Goal: Task Accomplishment & Management: Manage account settings

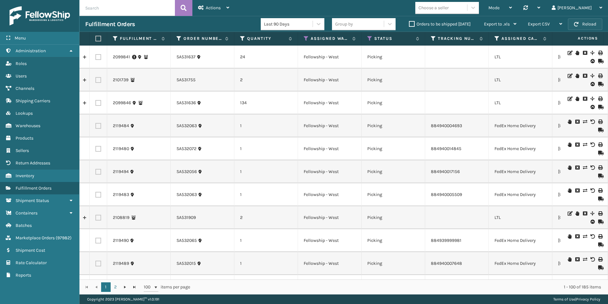
click at [576, 24] on span "button" at bounding box center [576, 24] width 4 height 4
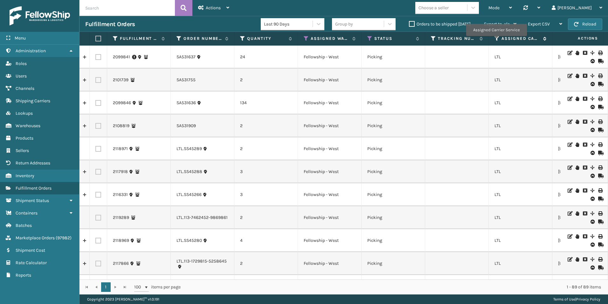
click at [497, 40] on icon at bounding box center [497, 39] width 5 height 6
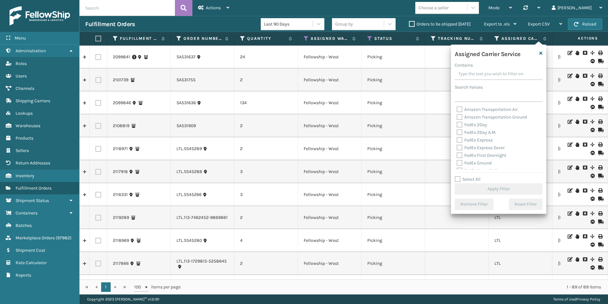
scroll to position [95, 0]
click at [456, 178] on label "Select All" at bounding box center [468, 178] width 26 height 5
click at [456, 176] on input "Select All" at bounding box center [502, 175] width 95 height 1
checkbox input "true"
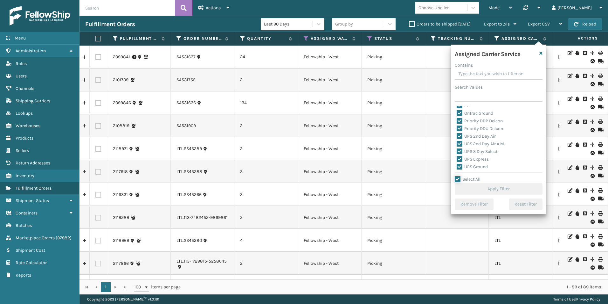
checkbox input "true"
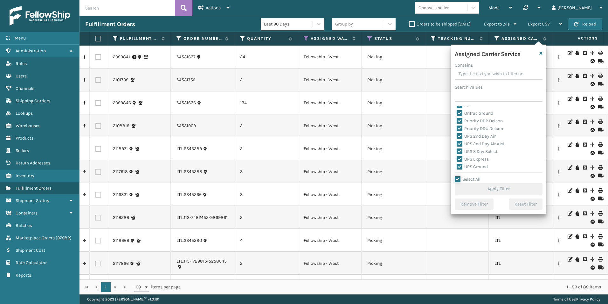
checkbox input "true"
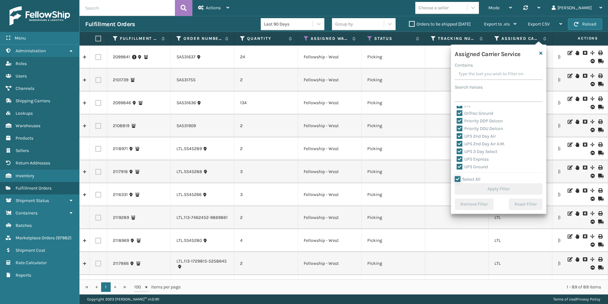
checkbox input "true"
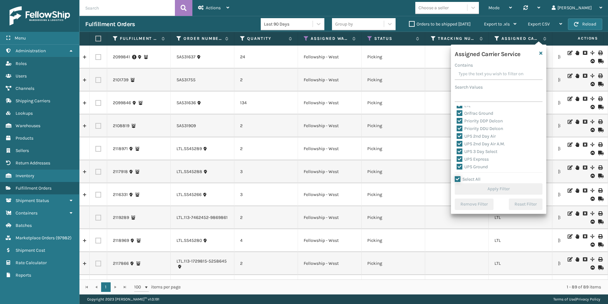
checkbox input "true"
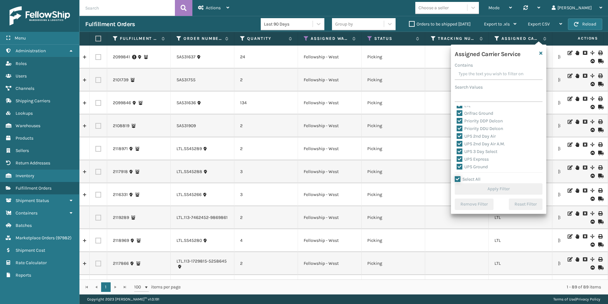
checkbox input "true"
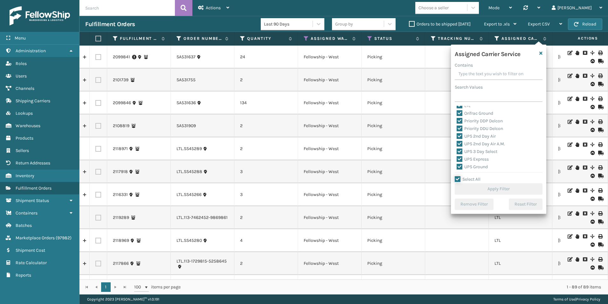
checkbox input "true"
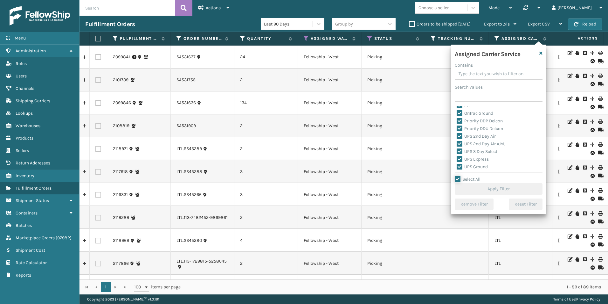
checkbox input "true"
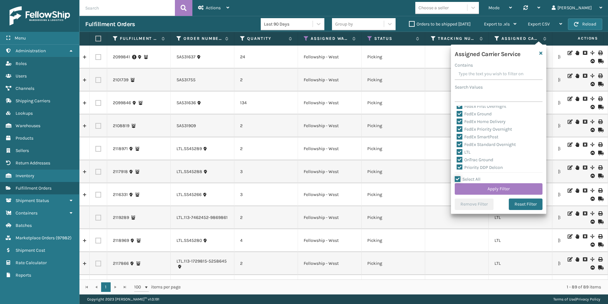
scroll to position [64, 0]
drag, startPoint x: 461, startPoint y: 137, endPoint x: 510, endPoint y: 171, distance: 59.9
click at [461, 137] on label "LTL" at bounding box center [464, 137] width 14 height 5
click at [457, 137] on input "LTL" at bounding box center [457, 136] width 0 height 4
checkbox input "false"
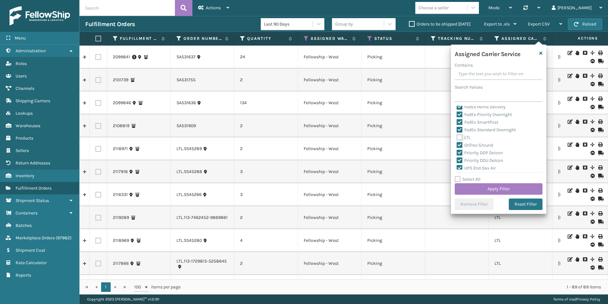
checkbox input "false"
click at [498, 187] on button "Apply Filter" at bounding box center [499, 188] width 88 height 11
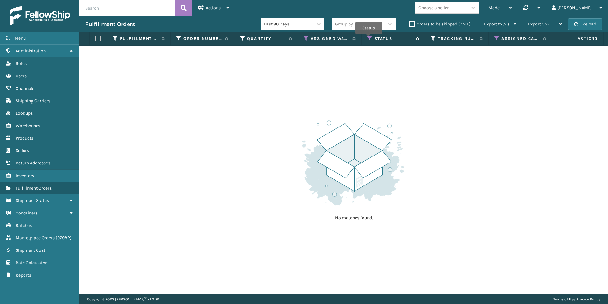
click at [369, 38] on icon at bounding box center [370, 39] width 5 height 6
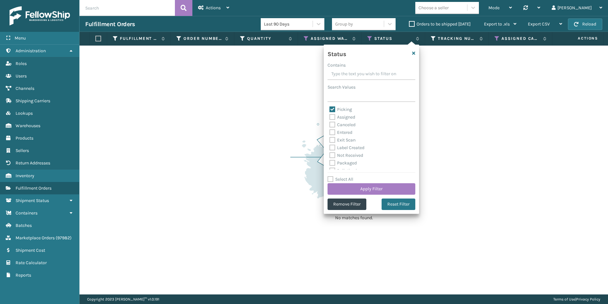
click at [331, 109] on label "Picking" at bounding box center [341, 109] width 23 height 5
click at [330, 109] on input "Picking" at bounding box center [330, 108] width 0 height 4
checkbox input "false"
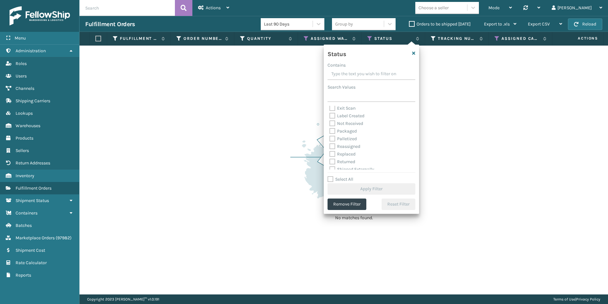
click at [333, 137] on label "Palletized" at bounding box center [343, 138] width 27 height 5
click at [330, 137] on input "Palletized" at bounding box center [330, 137] width 0 height 4
checkbox input "true"
click at [372, 185] on button "Apply Filter" at bounding box center [372, 188] width 88 height 11
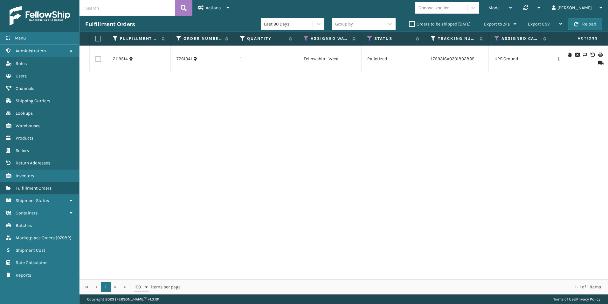
click at [599, 64] on icon at bounding box center [601, 63] width 4 height 4
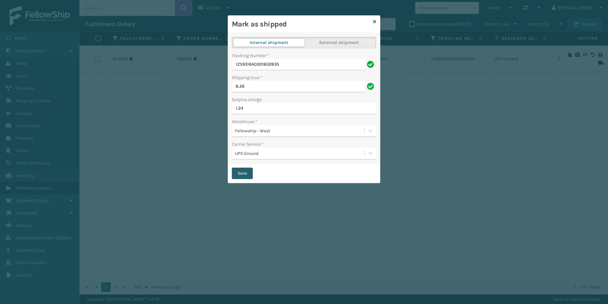
drag, startPoint x: 238, startPoint y: 176, endPoint x: 242, endPoint y: 172, distance: 5.6
click at [239, 173] on button "Save" at bounding box center [242, 172] width 21 height 11
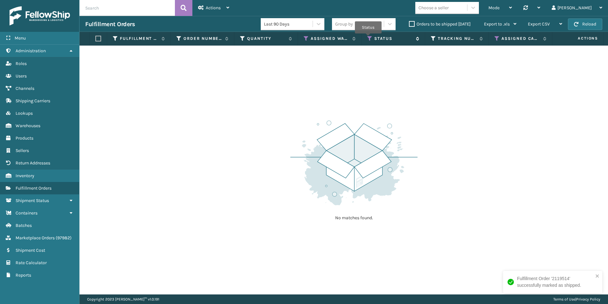
click at [368, 38] on icon at bounding box center [370, 39] width 5 height 6
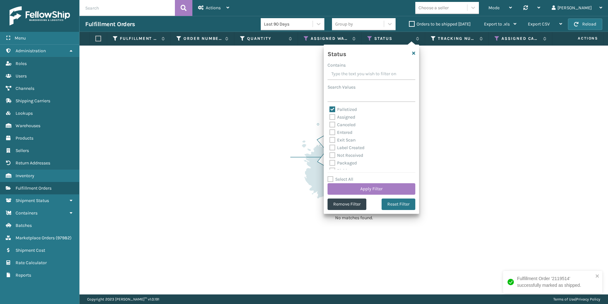
drag, startPoint x: 347, startPoint y: 207, endPoint x: 316, endPoint y: 141, distance: 72.6
click at [314, 159] on section "Fulfillment Orders Last 90 Days Group by Orders to be shipped [DATE] Export to …" at bounding box center [344, 155] width 529 height 278
click at [335, 110] on label "Palletized" at bounding box center [343, 109] width 27 height 5
click at [330, 110] on input "Palletized" at bounding box center [330, 108] width 0 height 4
checkbox input "false"
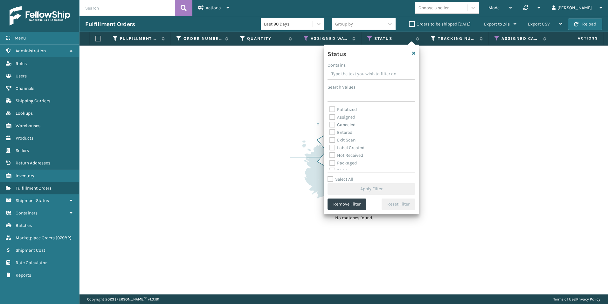
click at [332, 115] on label "Assigned" at bounding box center [343, 116] width 26 height 5
click at [330, 115] on input "Assigned" at bounding box center [330, 115] width 0 height 4
checkbox input "true"
click at [372, 186] on button "Apply Filter" at bounding box center [372, 188] width 88 height 11
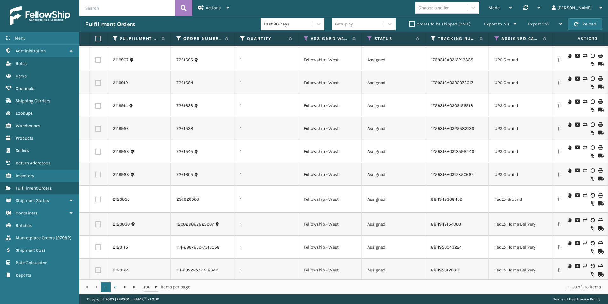
scroll to position [2104, 0]
